Goal: Task Accomplishment & Management: Manage account settings

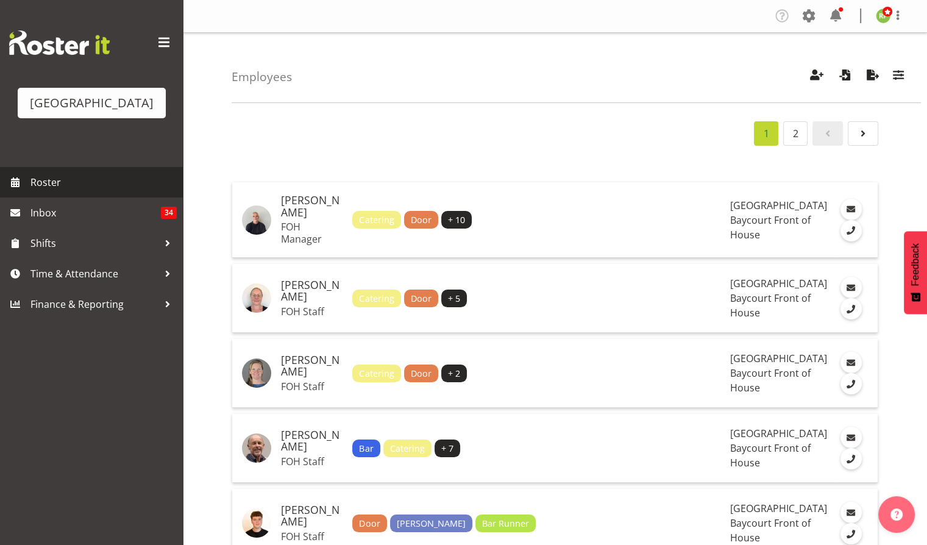
click at [41, 191] on span "Roster" at bounding box center [103, 182] width 146 height 18
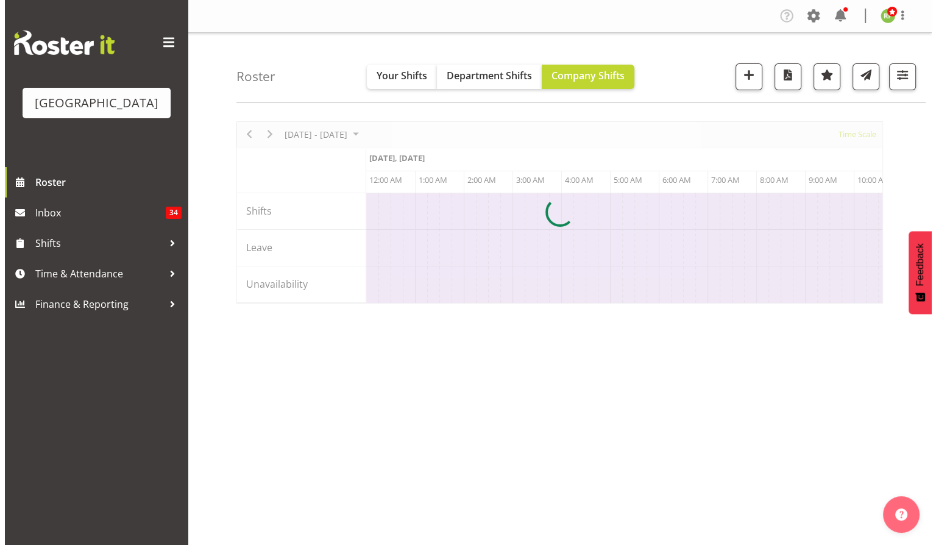
scroll to position [0, 2341]
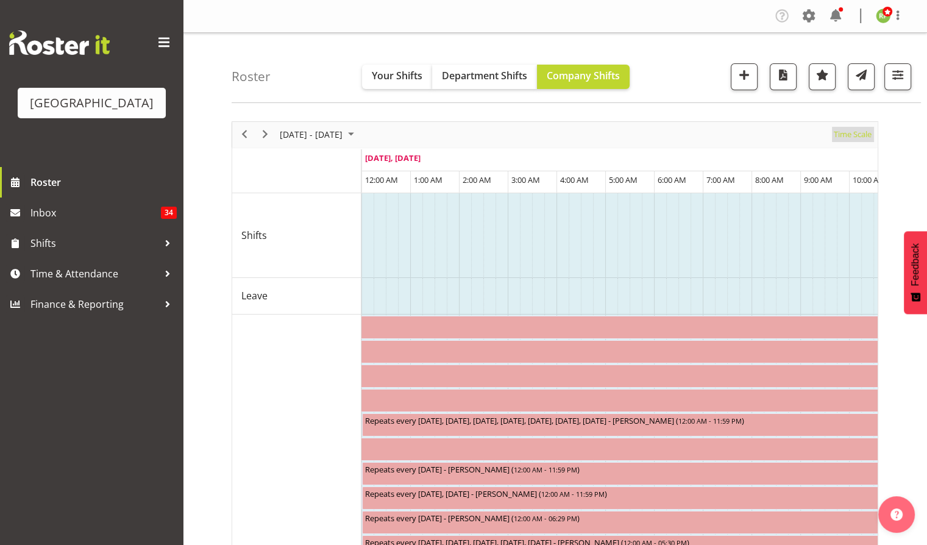
click at [858, 134] on span "Time Scale" at bounding box center [853, 134] width 40 height 15
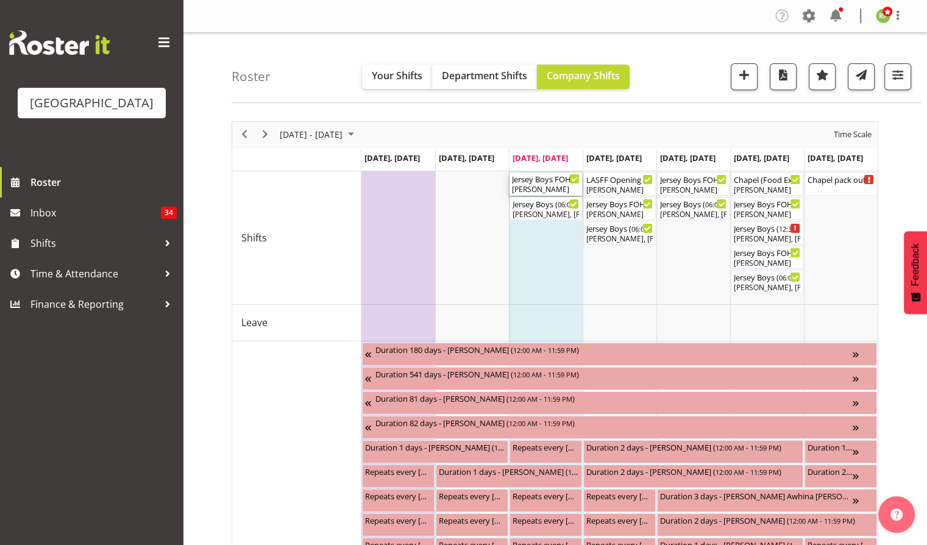
click at [539, 191] on div "[PERSON_NAME]" at bounding box center [546, 189] width 68 height 11
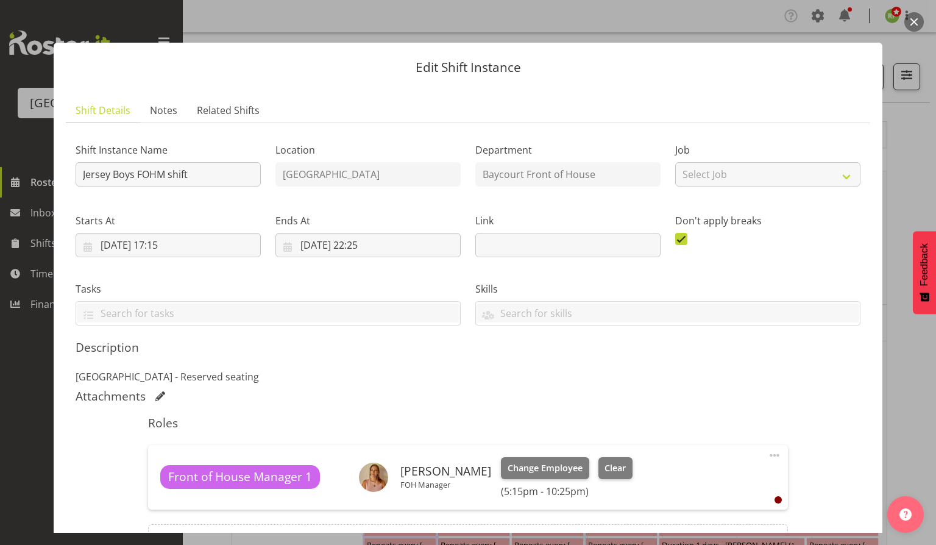
click at [914, 20] on button "button" at bounding box center [915, 22] width 20 height 20
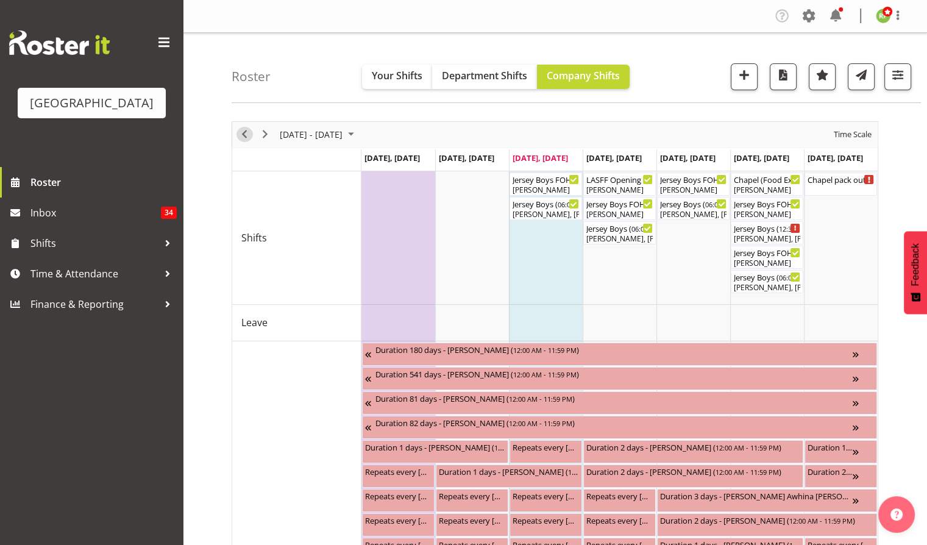
click at [249, 138] on span "Previous" at bounding box center [244, 134] width 15 height 15
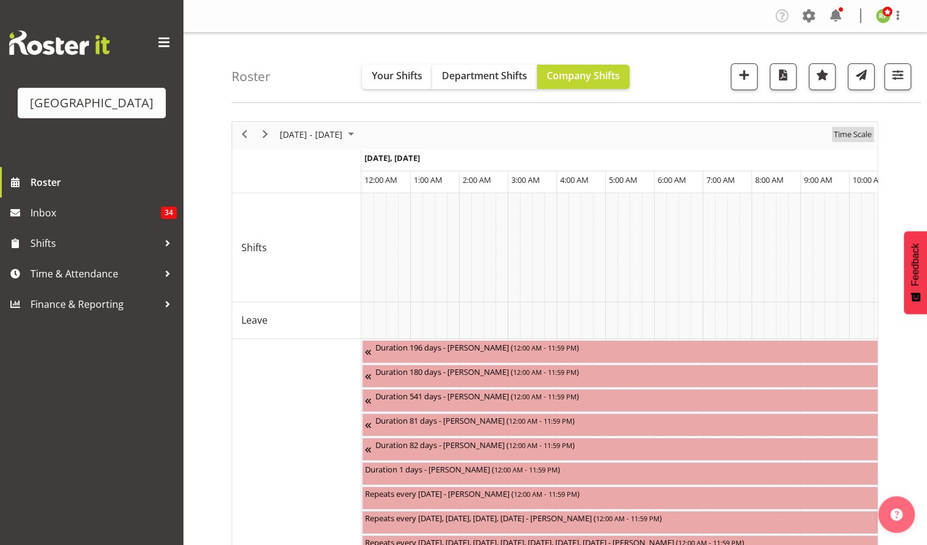
click at [853, 137] on span "Time Scale" at bounding box center [853, 134] width 40 height 15
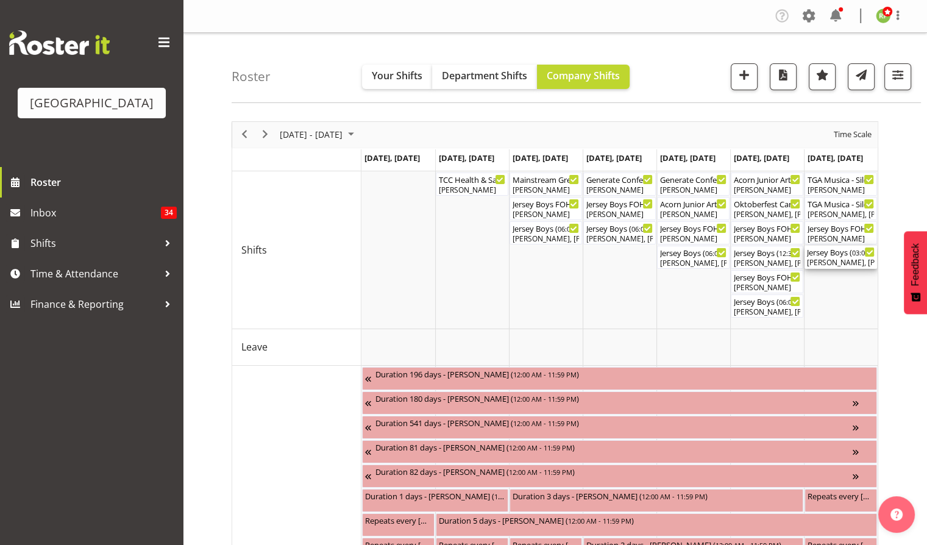
click at [838, 260] on div "Aiddie Carnihan, Chris Darlington, Amanda Clark, Ciska Vogelzang, Alex Freeman,…" at bounding box center [841, 262] width 68 height 11
click at [0, 0] on div at bounding box center [0, 0] width 0 height 0
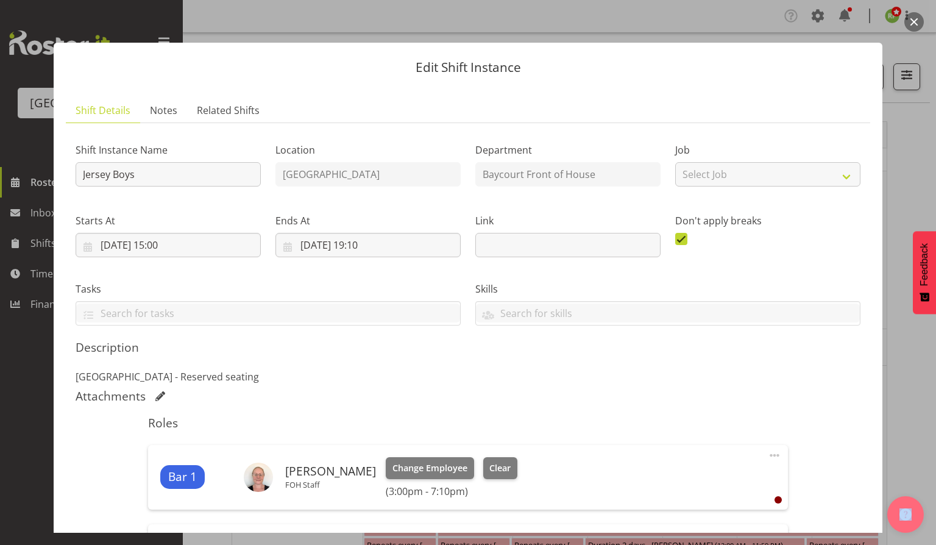
click at [914, 23] on button "button" at bounding box center [915, 22] width 20 height 20
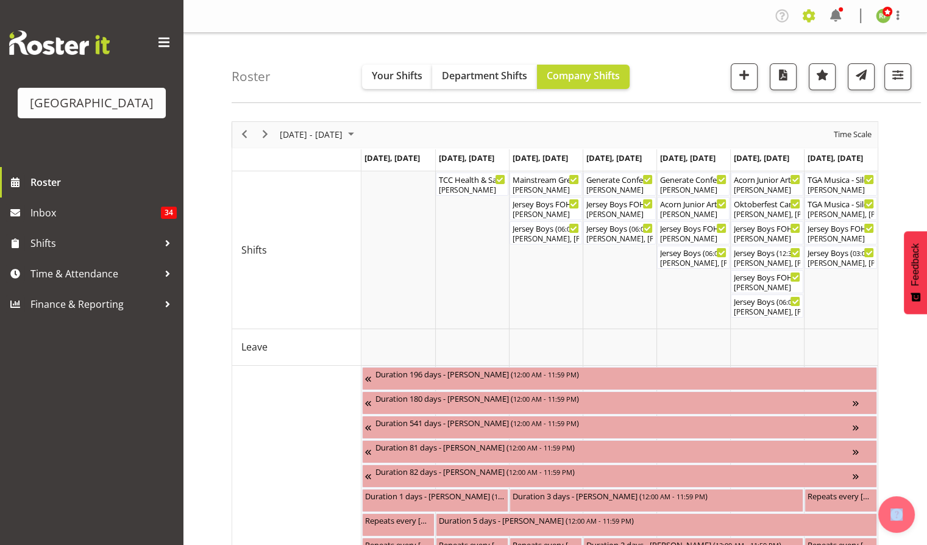
click at [810, 13] on span at bounding box center [809, 16] width 20 height 20
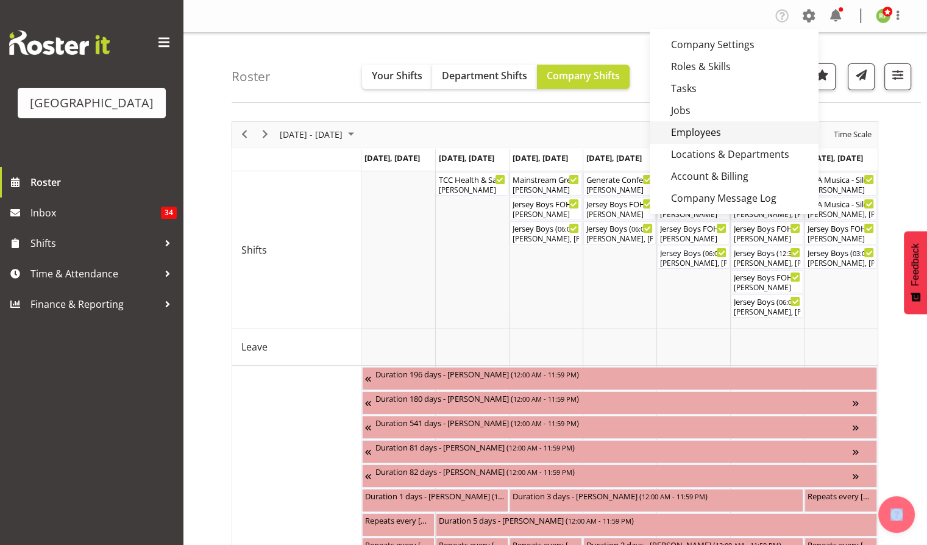
click at [699, 128] on link "Employees" at bounding box center [734, 132] width 169 height 22
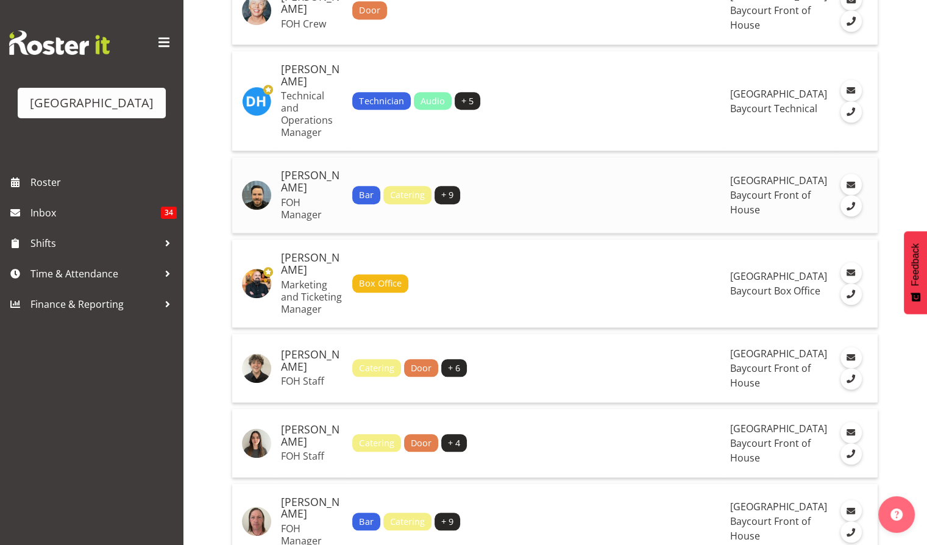
scroll to position [1219, 0]
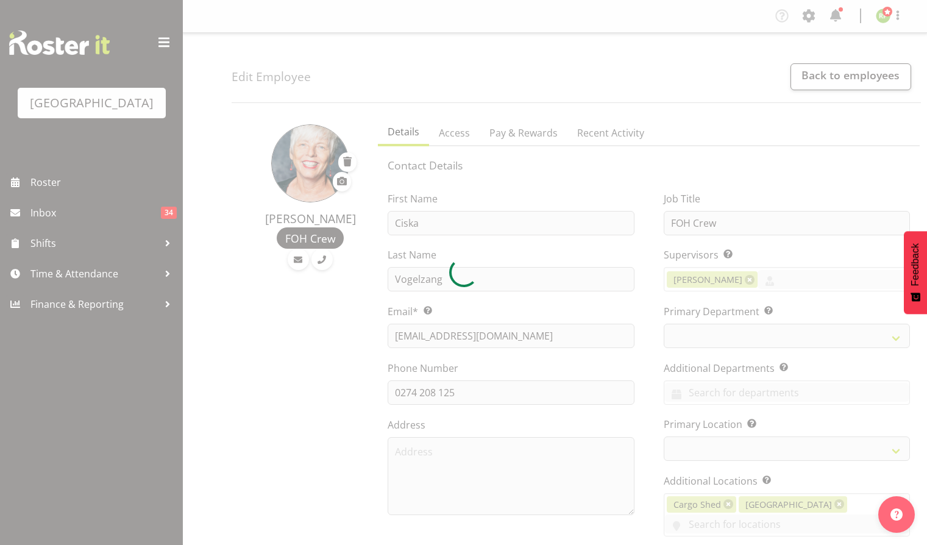
select select "TimelineWeek"
select select
select select "791"
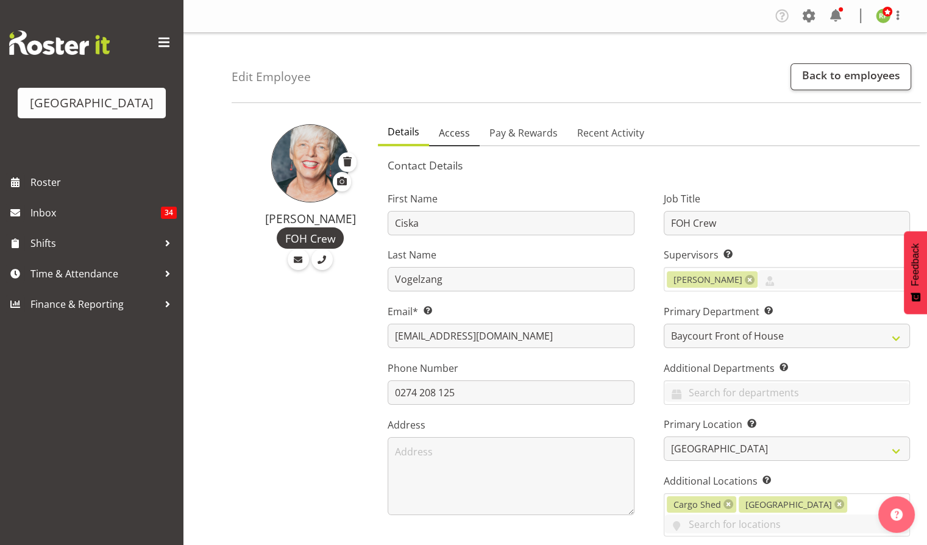
click at [450, 135] on span "Access" at bounding box center [454, 133] width 31 height 15
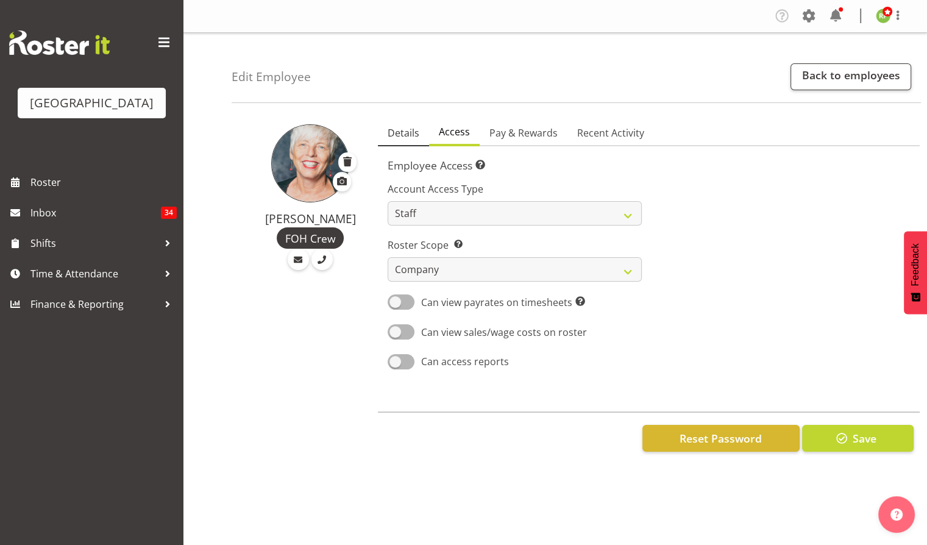
click at [402, 134] on span "Details" at bounding box center [404, 133] width 32 height 15
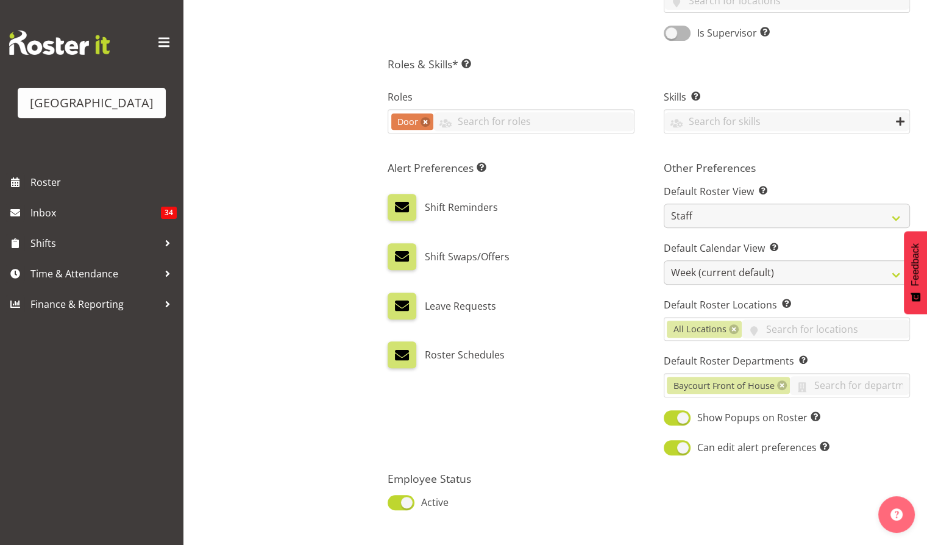
scroll to position [579, 0]
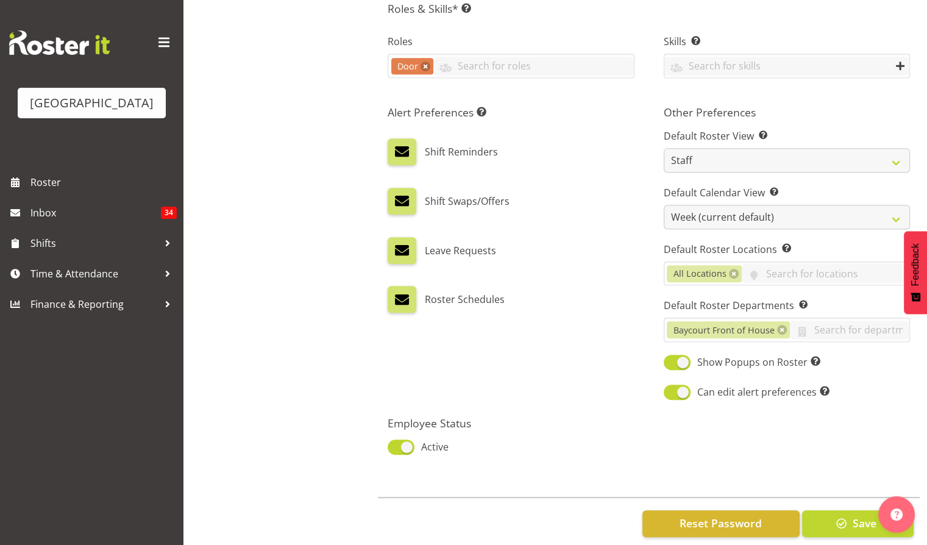
drag, startPoint x: 568, startPoint y: 311, endPoint x: 520, endPoint y: 346, distance: 59.4
click at [520, 346] on div "Alert Preferences Specifies what type(s) of communication the employee will rec…" at bounding box center [511, 253] width 276 height 311
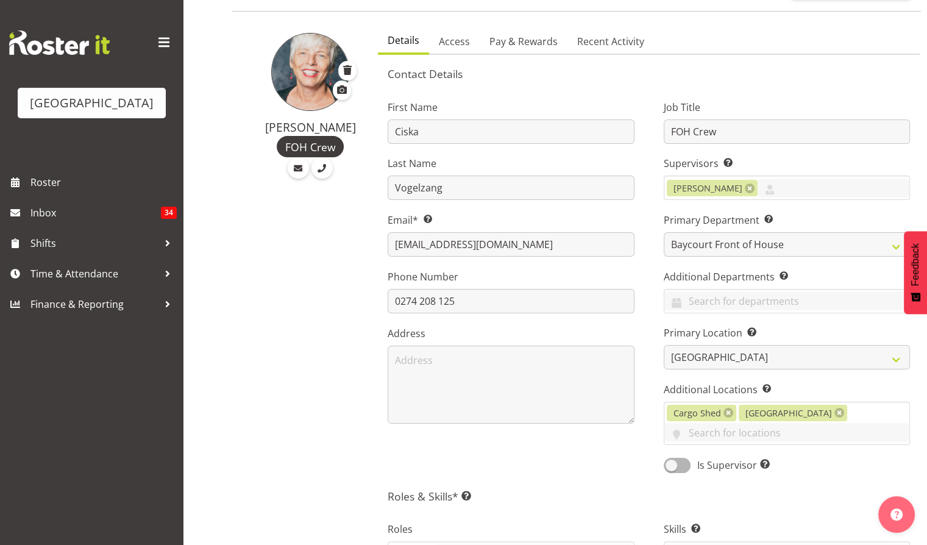
scroll to position [0, 0]
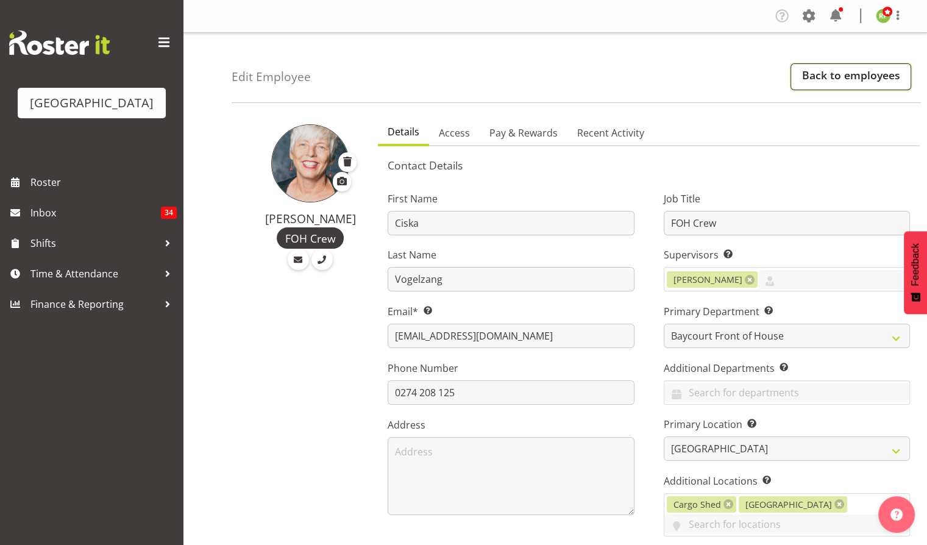
click at [866, 84] on link "Back to employees" at bounding box center [851, 76] width 121 height 27
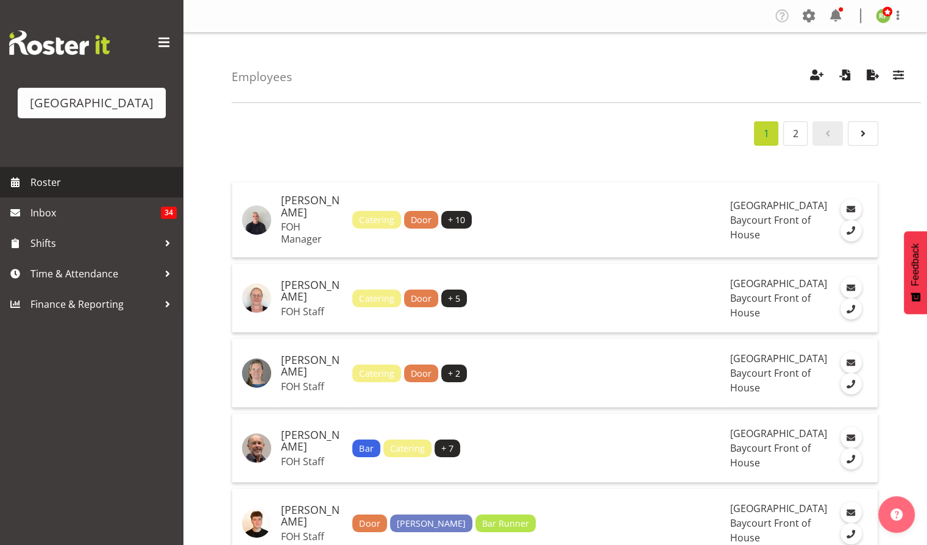
click at [57, 191] on span "Roster" at bounding box center [103, 182] width 146 height 18
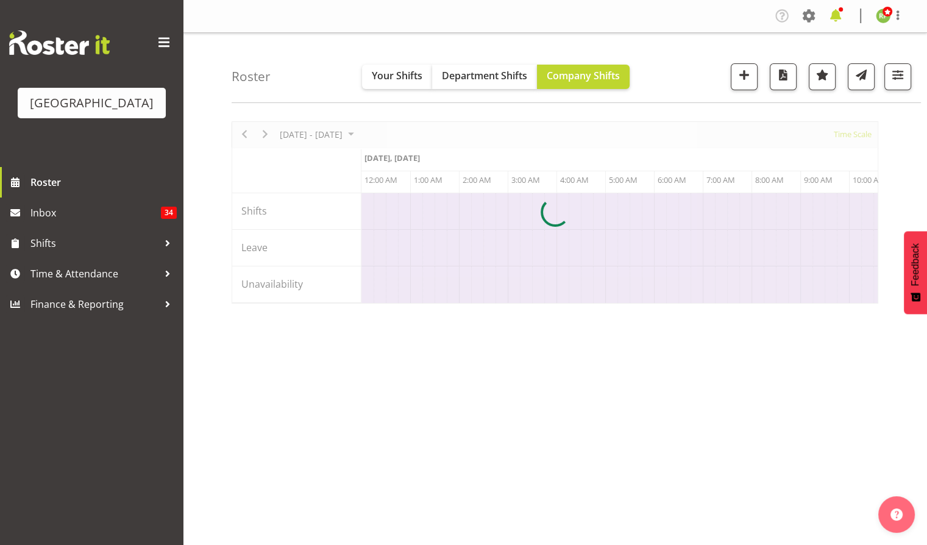
scroll to position [0, 2341]
